Goal: Book appointment/travel/reservation

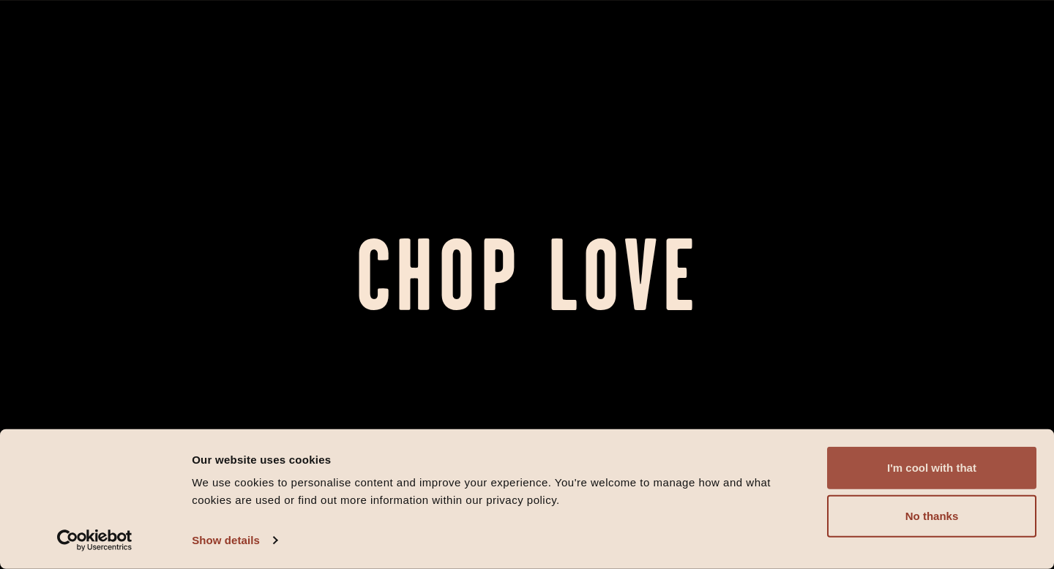
click at [962, 461] on button "I'm cool with that" at bounding box center [931, 468] width 209 height 42
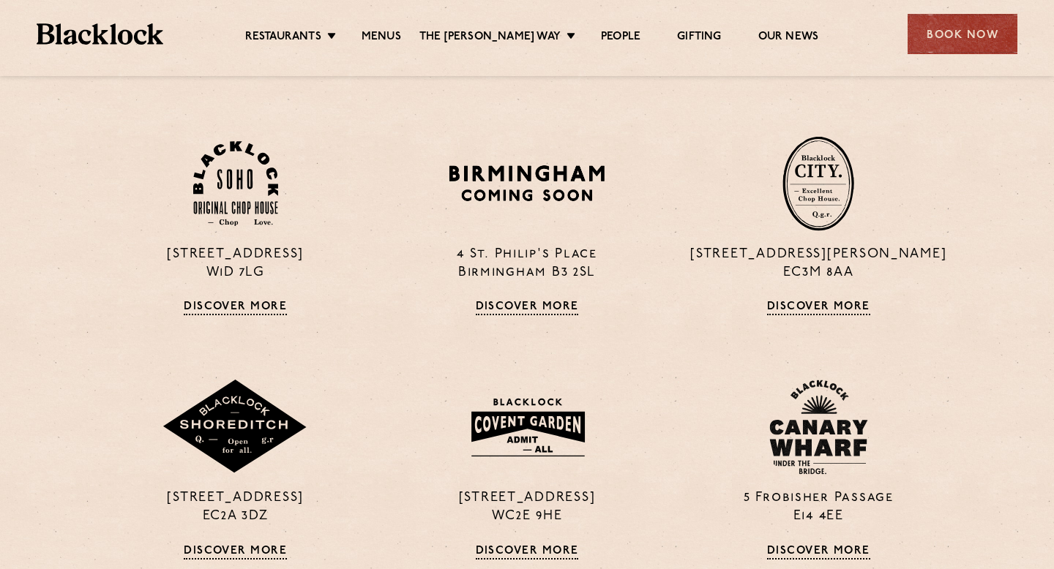
scroll to position [1020, 0]
click at [955, 34] on div "Book Now" at bounding box center [962, 34] width 110 height 40
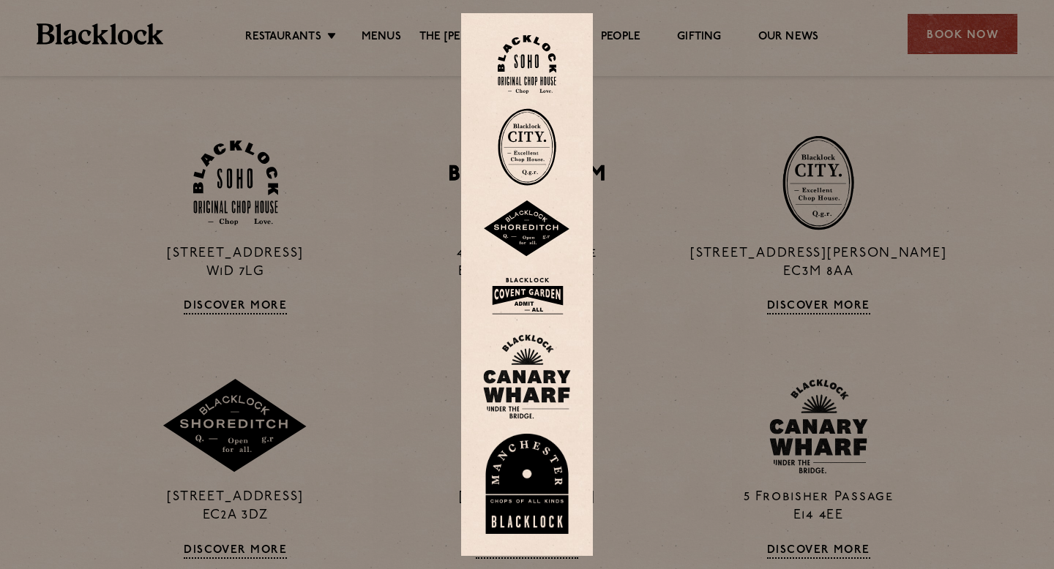
click at [527, 39] on img at bounding box center [527, 64] width 59 height 59
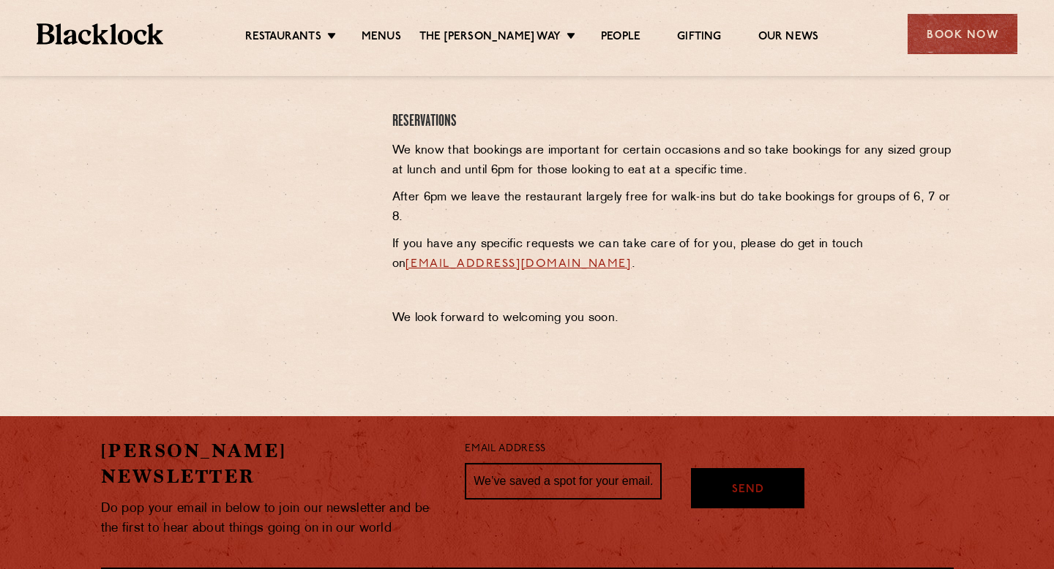
scroll to position [642, 0]
